Goal: Task Accomplishment & Management: Use online tool/utility

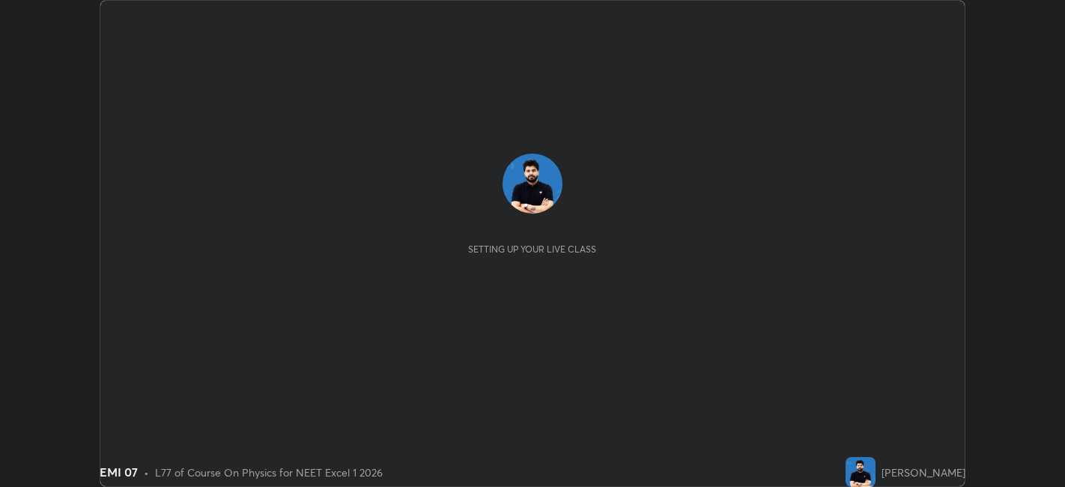
scroll to position [487, 1064]
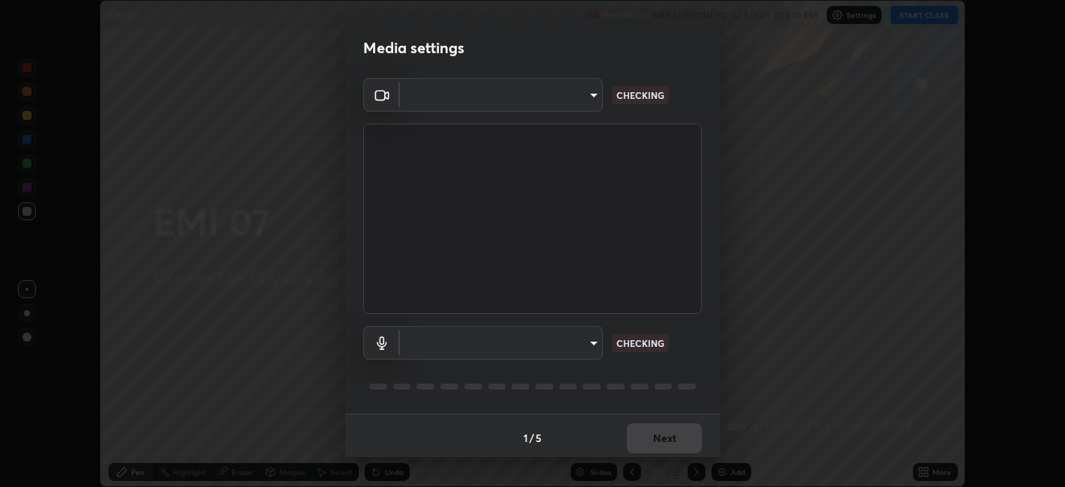
type input "9e57caed4cce4141f5eaa85e897878ef8d6f7de05c3a7e1aeb5fb010bc414606"
click at [450, 339] on body "Erase all EMI 07 Recording WAS SCHEDULED TO START AT 1:10 PM Settings START CLA…" at bounding box center [532, 243] width 1065 height 487
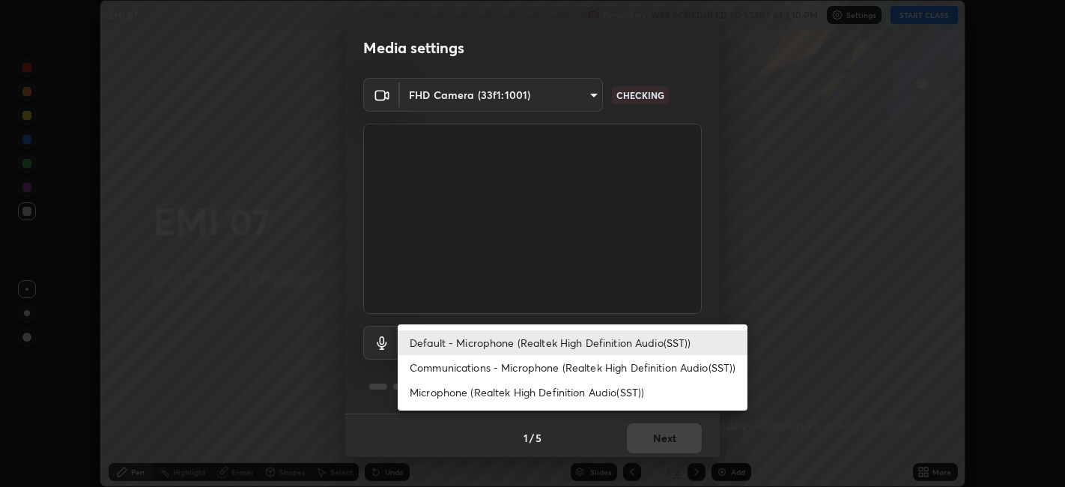
click at [462, 359] on li "Communications - Microphone (Realtek High Definition Audio(SST))" at bounding box center [573, 367] width 350 height 25
type input "communications"
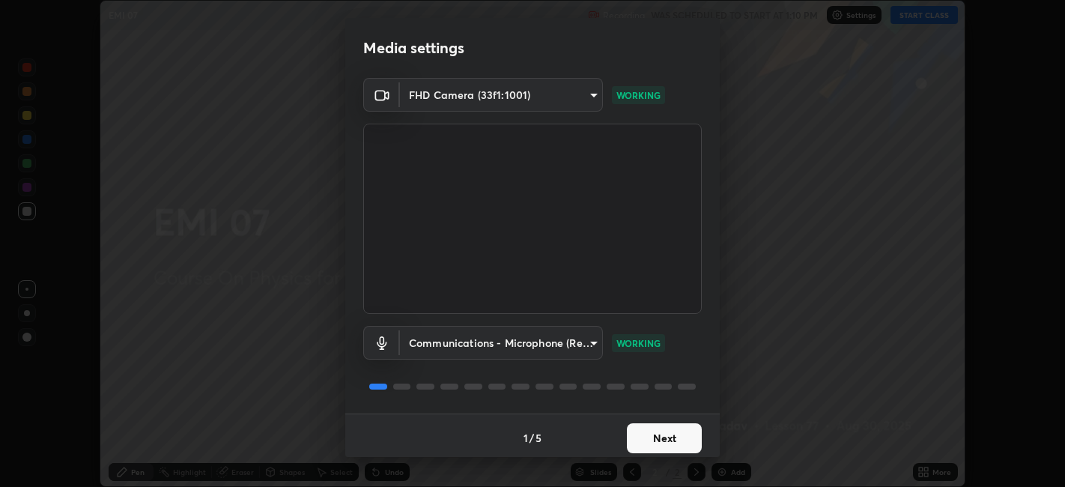
click at [663, 442] on button "Next" at bounding box center [664, 438] width 75 height 30
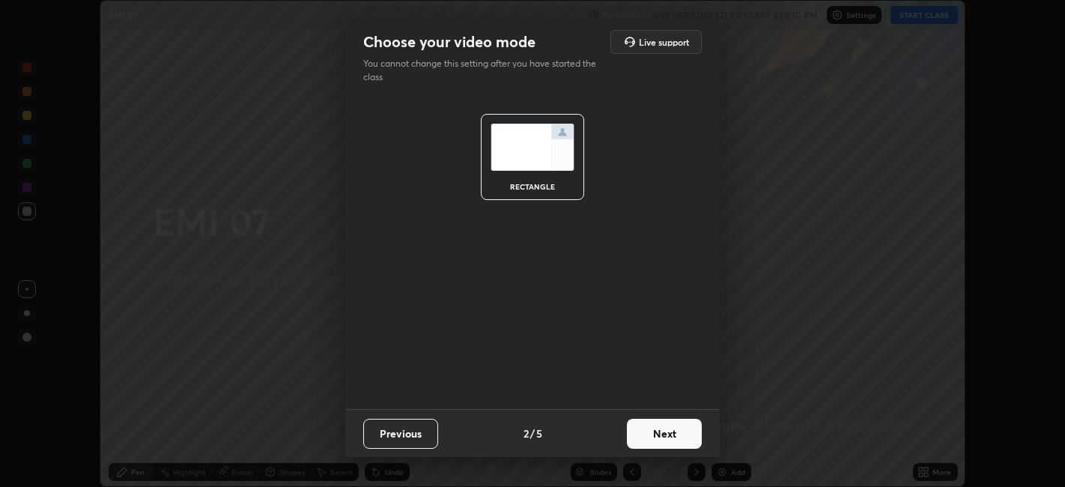
click at [670, 436] on button "Next" at bounding box center [664, 433] width 75 height 30
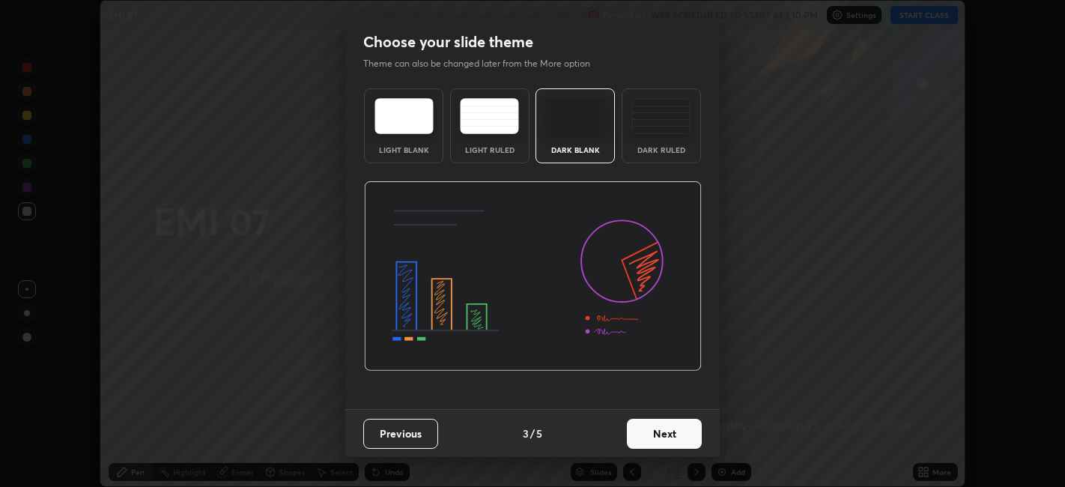
click at [679, 430] on button "Next" at bounding box center [664, 433] width 75 height 30
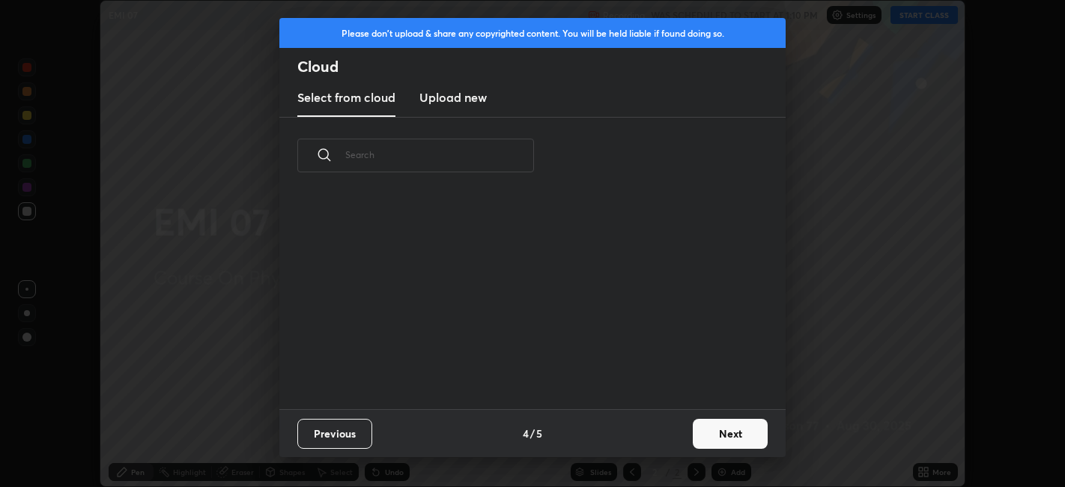
click at [693, 434] on button "Next" at bounding box center [729, 433] width 75 height 30
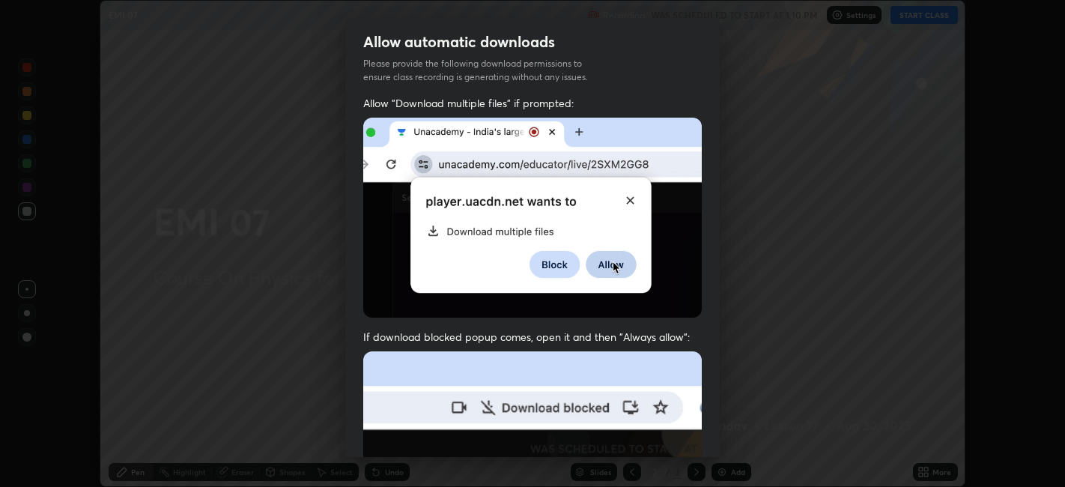
click at [707, 437] on div "Allow "Download multiple files" if prompted: If download blocked popup comes, o…" at bounding box center [532, 411] width 374 height 630
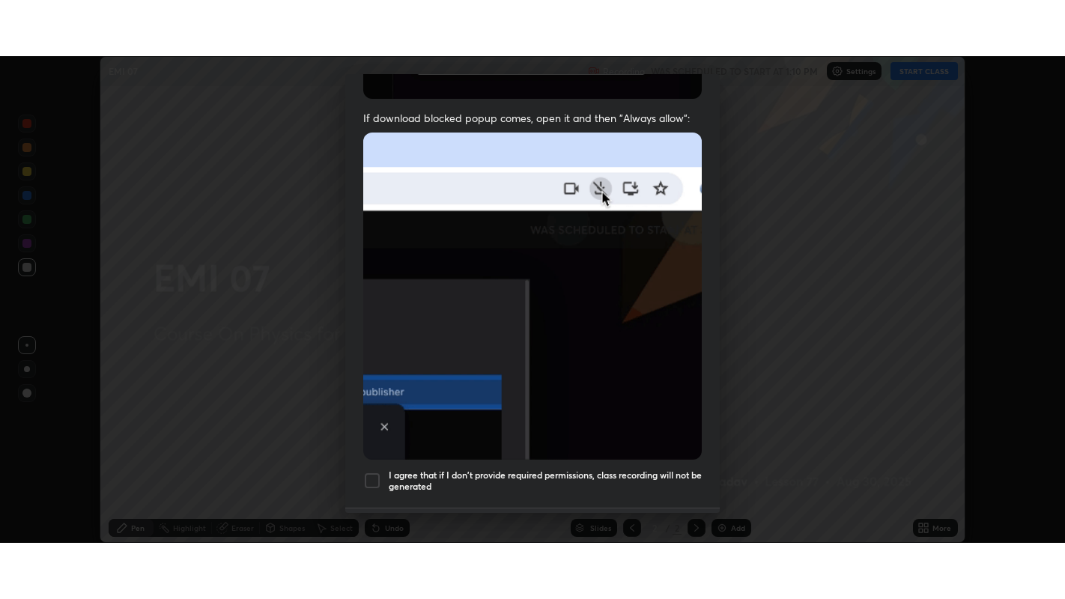
scroll to position [309, 0]
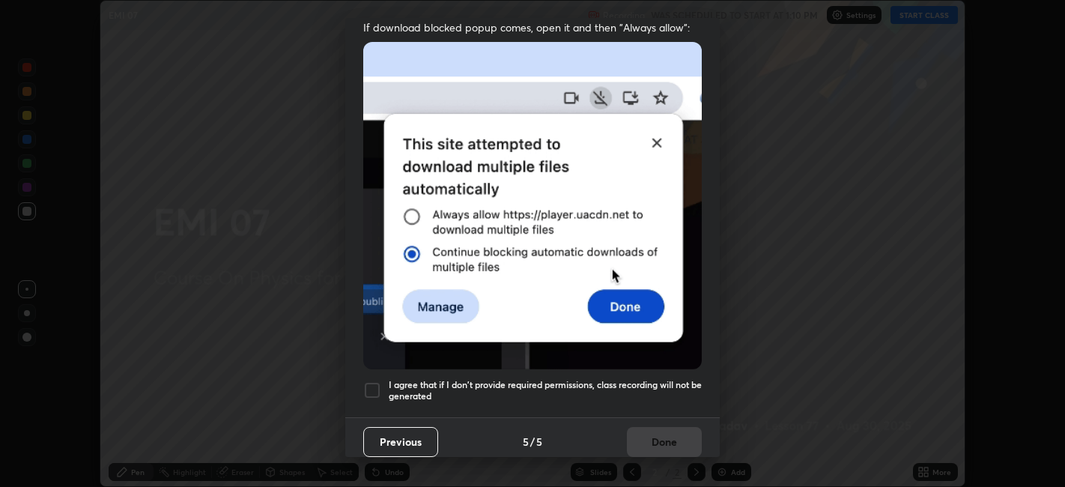
click at [376, 389] on div at bounding box center [372, 390] width 18 height 18
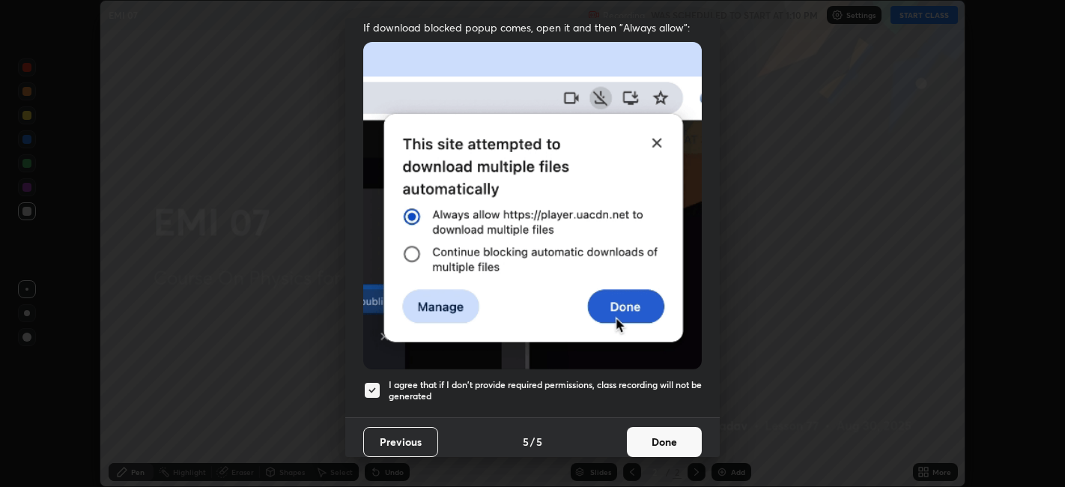
click at [649, 436] on button "Done" at bounding box center [664, 442] width 75 height 30
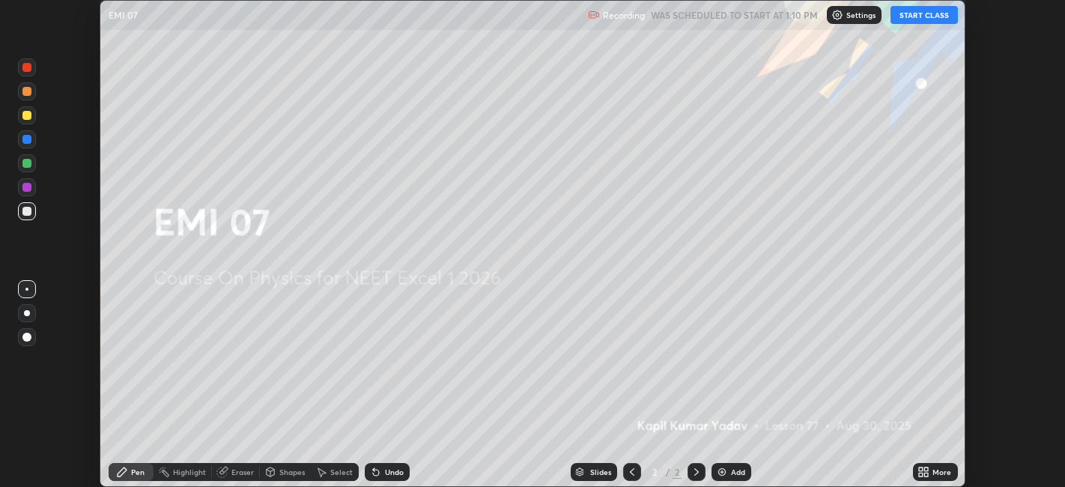
click at [913, 13] on button "START CLASS" at bounding box center [923, 15] width 67 height 18
click at [921, 469] on icon at bounding box center [921, 469] width 4 height 4
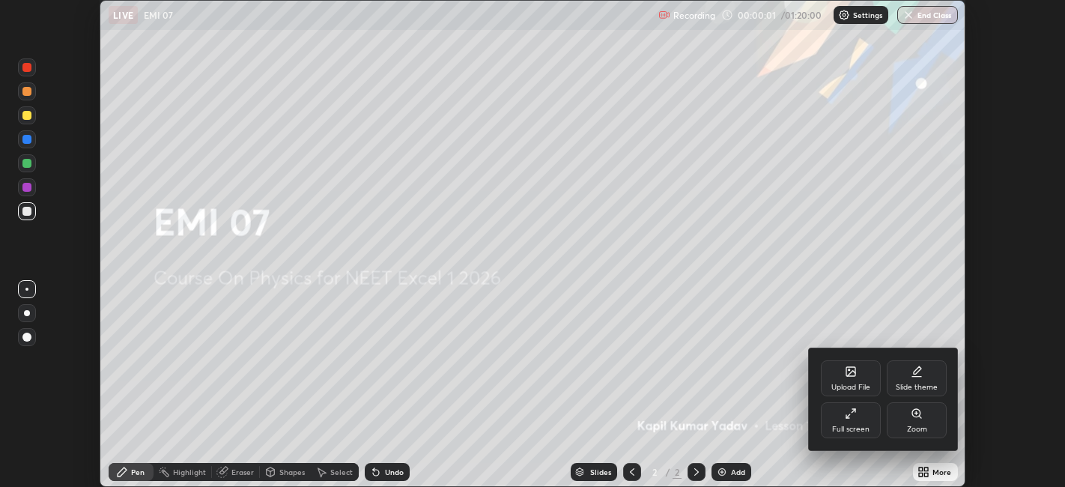
click at [851, 421] on div "Full screen" at bounding box center [850, 420] width 60 height 36
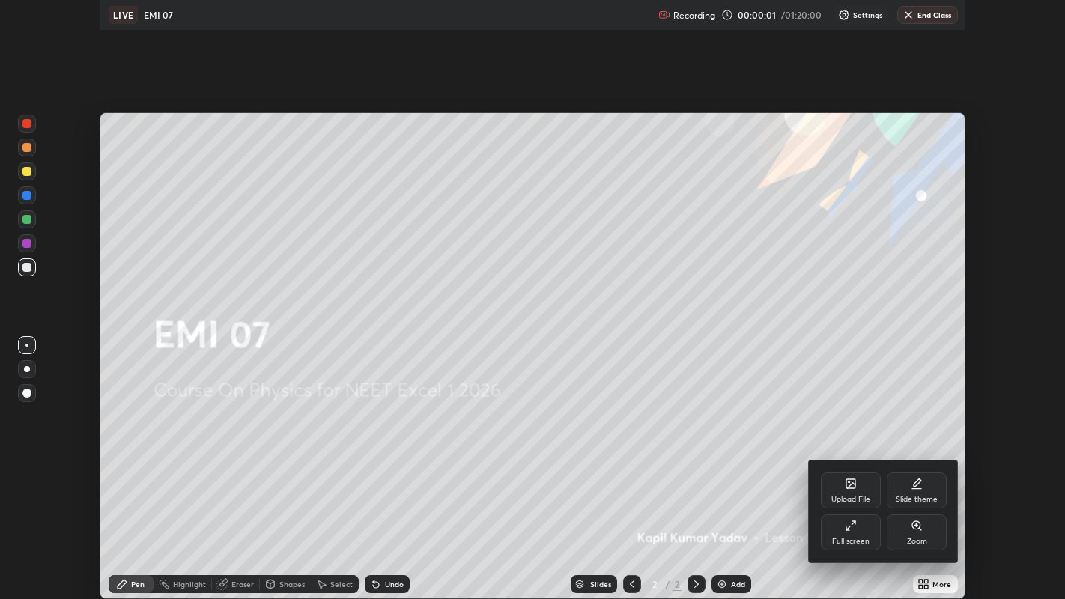
scroll to position [599, 1065]
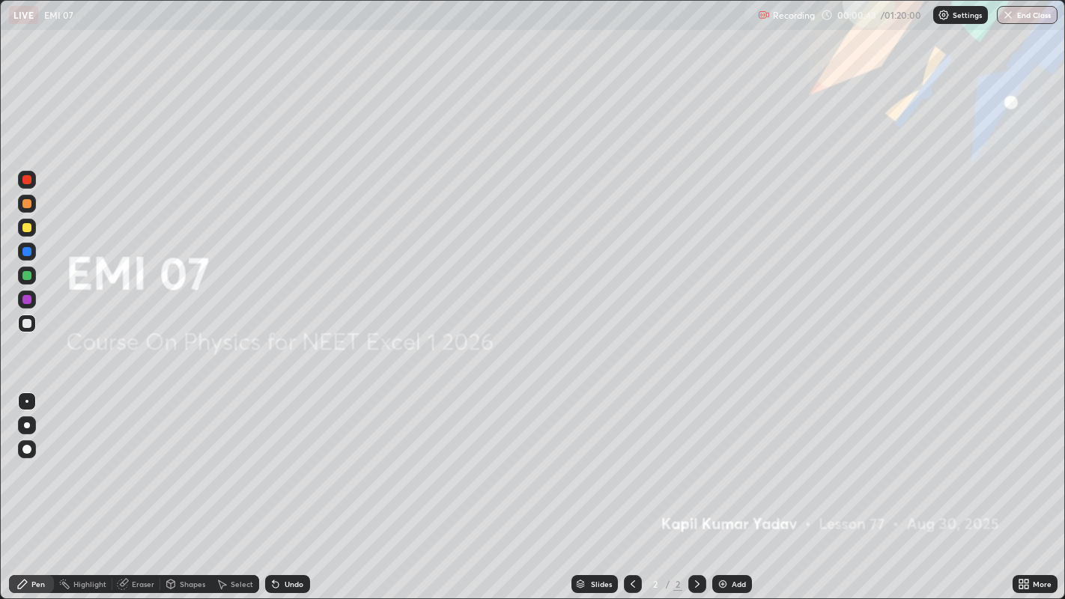
click at [719, 486] on img at bounding box center [722, 584] width 12 height 12
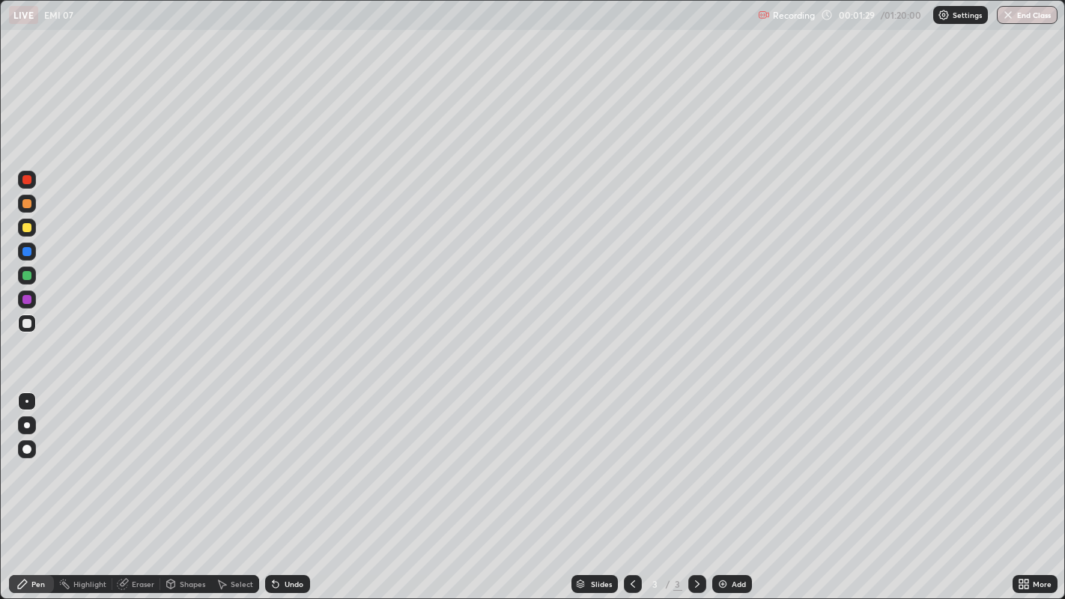
click at [26, 229] on div at bounding box center [26, 227] width 9 height 9
click at [728, 486] on div "Add" at bounding box center [732, 584] width 40 height 18
click at [747, 486] on div "Add" at bounding box center [732, 584] width 40 height 18
click at [28, 275] on div at bounding box center [26, 275] width 9 height 9
click at [731, 486] on div "Add" at bounding box center [738, 583] width 14 height 7
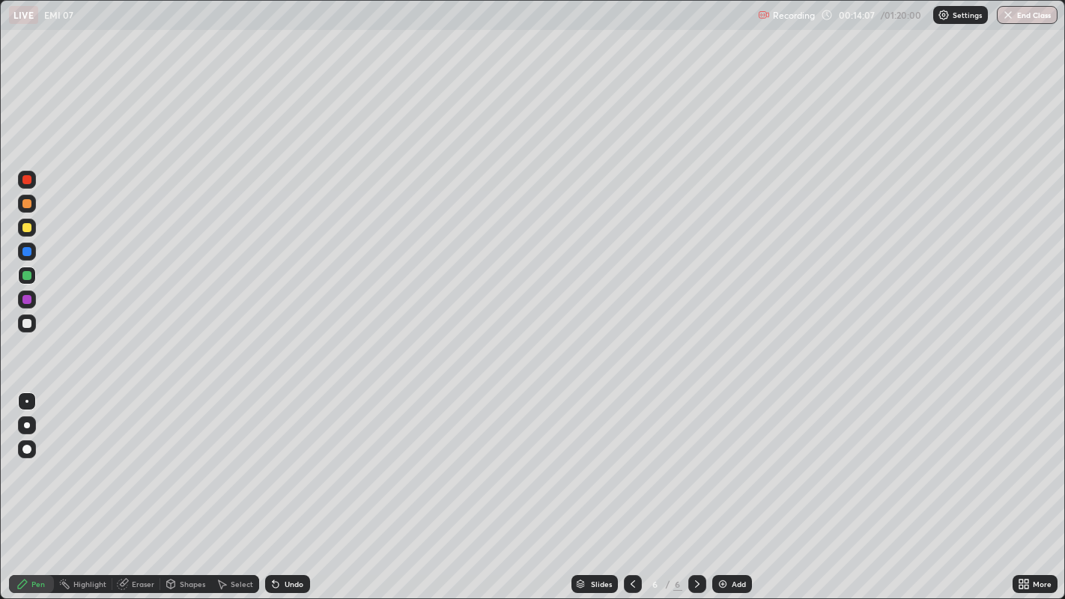
click at [626, 486] on div at bounding box center [633, 584] width 18 height 18
click at [696, 486] on div at bounding box center [697, 584] width 18 height 18
click at [734, 486] on div "Add" at bounding box center [738, 583] width 14 height 7
click at [724, 486] on img at bounding box center [722, 584] width 12 height 12
click at [732, 486] on div "Add" at bounding box center [732, 584] width 40 height 18
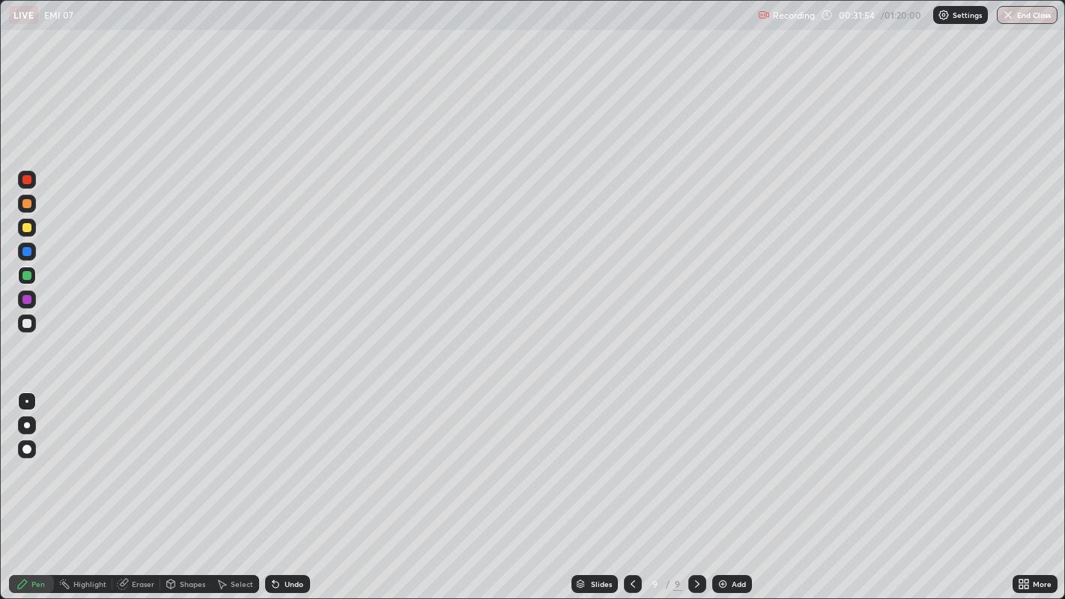
click at [727, 486] on div "Add" at bounding box center [732, 584] width 40 height 18
click at [727, 486] on img at bounding box center [722, 584] width 12 height 12
click at [729, 486] on div "Add" at bounding box center [732, 584] width 40 height 18
click at [296, 486] on div "Undo" at bounding box center [293, 583] width 19 height 7
click at [293, 486] on div "Undo" at bounding box center [293, 583] width 19 height 7
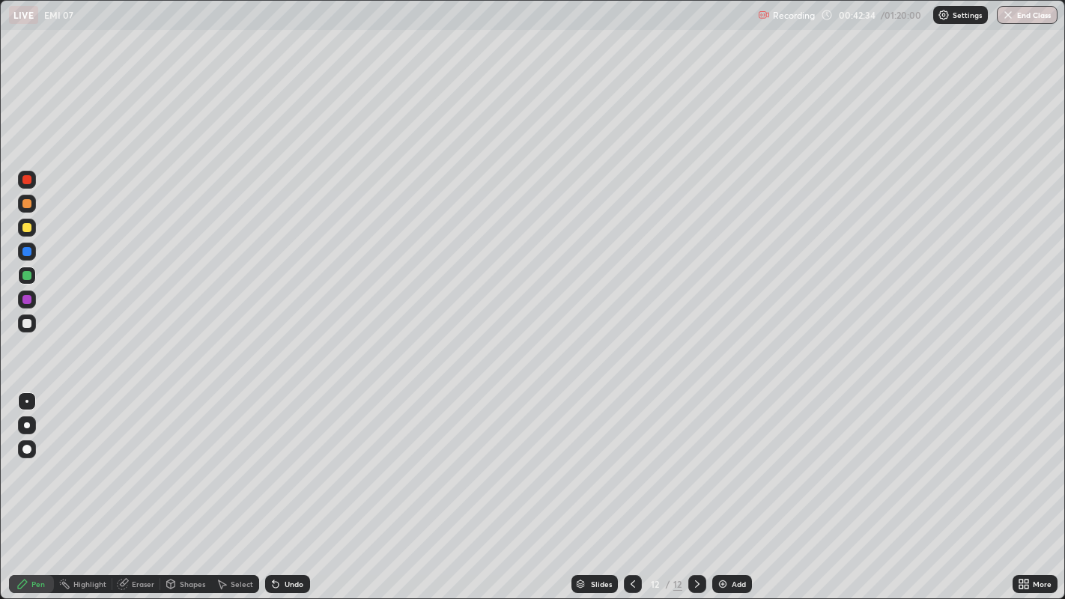
click at [727, 486] on div "Add" at bounding box center [732, 584] width 40 height 18
click at [737, 486] on div "Add" at bounding box center [738, 583] width 14 height 7
click at [735, 486] on div "Add" at bounding box center [738, 583] width 14 height 7
click at [288, 486] on div "Undo" at bounding box center [293, 583] width 19 height 7
click at [287, 486] on div "Undo" at bounding box center [287, 584] width 45 height 18
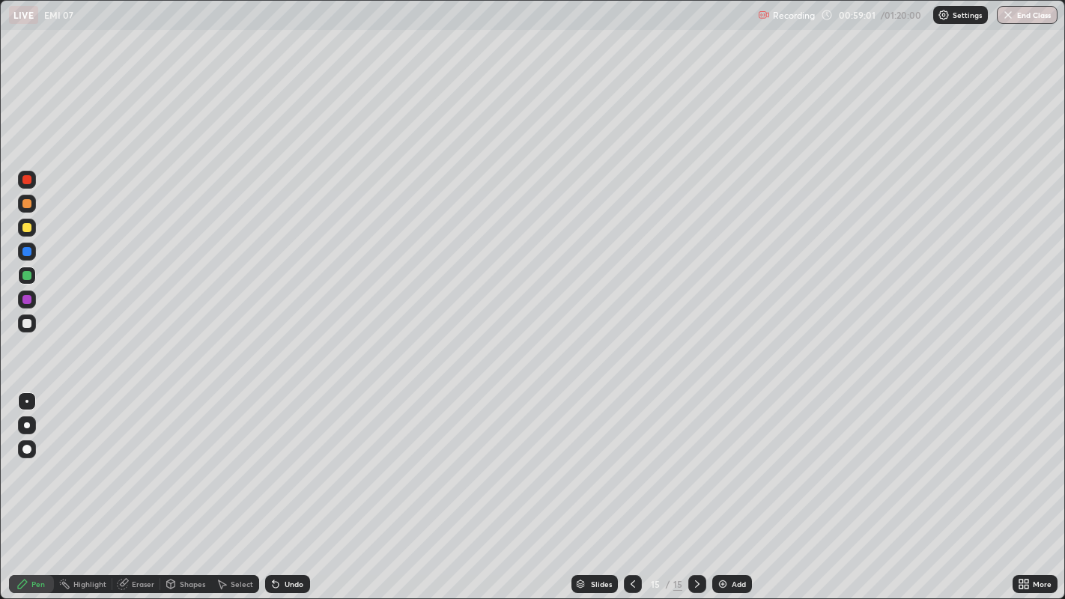
click at [287, 486] on div "Undo" at bounding box center [287, 584] width 45 height 18
click at [722, 486] on img at bounding box center [722, 584] width 12 height 12
click at [1008, 13] on img "button" at bounding box center [1008, 15] width 12 height 12
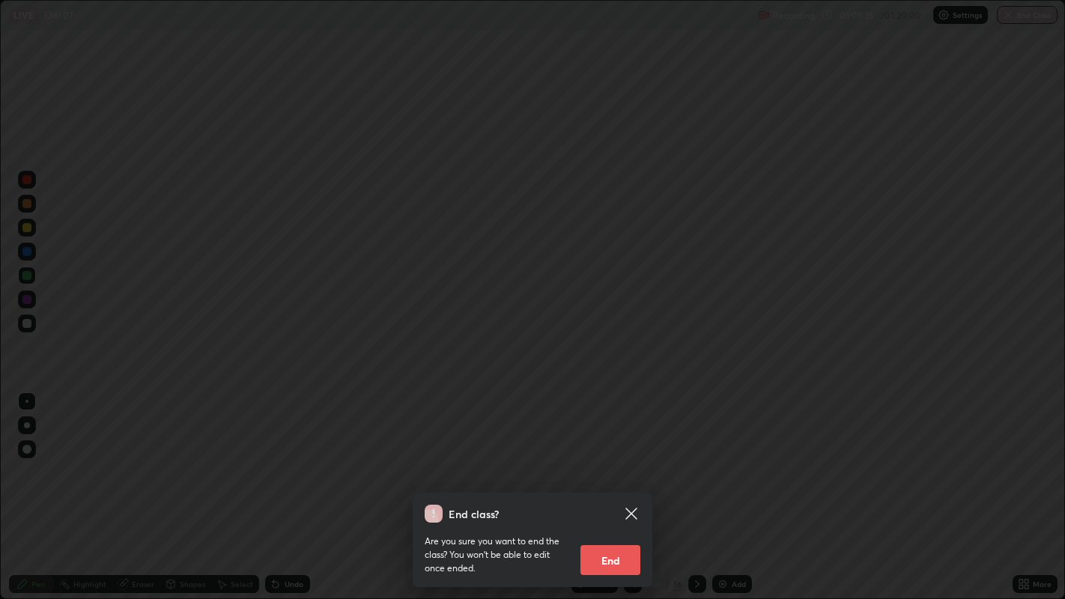
click at [622, 486] on button "End" at bounding box center [610, 560] width 60 height 30
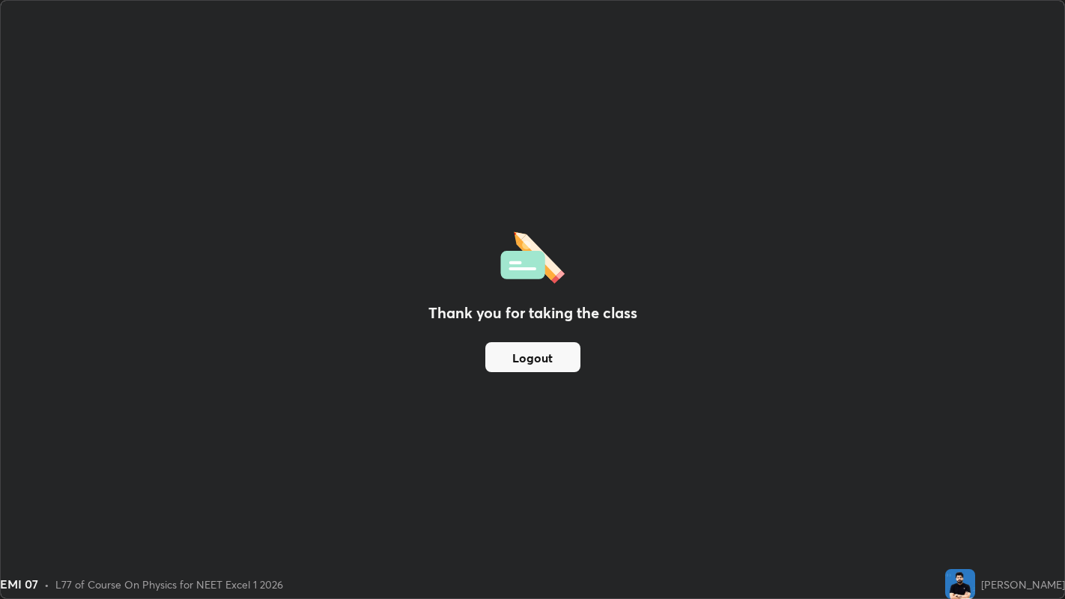
click at [558, 359] on button "Logout" at bounding box center [532, 357] width 95 height 30
click at [555, 359] on button "Logout" at bounding box center [532, 357] width 95 height 30
click at [553, 356] on button "Logout" at bounding box center [532, 357] width 95 height 30
